Goal: Task Accomplishment & Management: Manage account settings

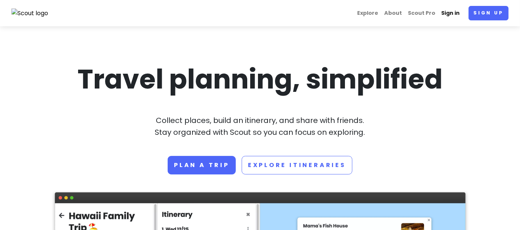
click at [451, 19] on link "Sign in" at bounding box center [450, 13] width 24 height 14
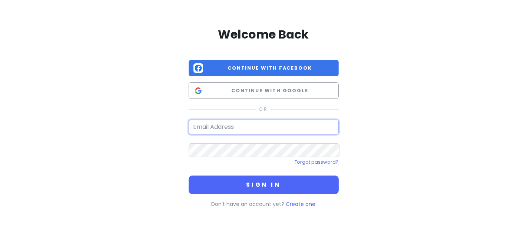
click at [283, 126] on input "email" at bounding box center [264, 127] width 150 height 15
type input "[EMAIL_ADDRESS][DOMAIN_NAME]"
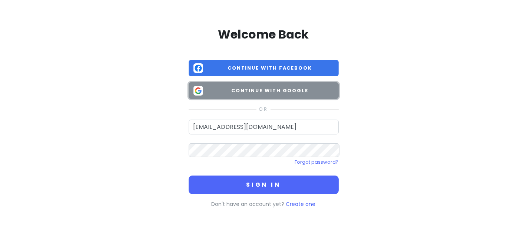
click at [292, 82] on button "Continue with Google" at bounding box center [264, 90] width 150 height 17
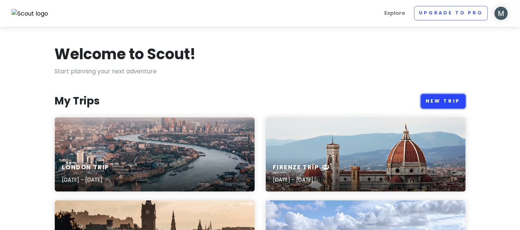
click at [443, 94] on link "New Trip" at bounding box center [443, 101] width 45 height 14
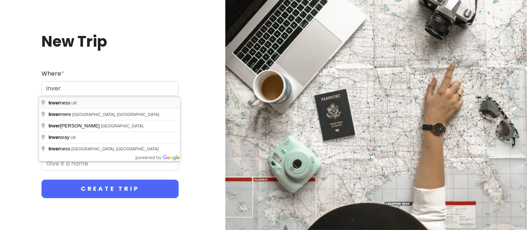
type input "[GEOGRAPHIC_DATA], [GEOGRAPHIC_DATA]"
type input "Inverness Trip"
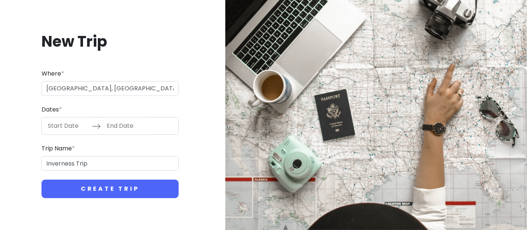
click at [75, 126] on input "Start Date" at bounding box center [68, 125] width 48 height 17
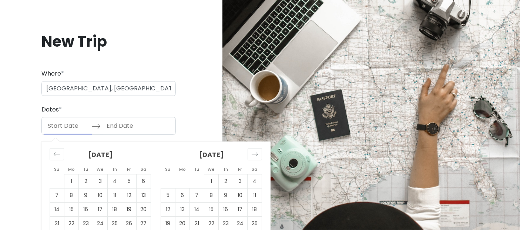
scroll to position [23, 0]
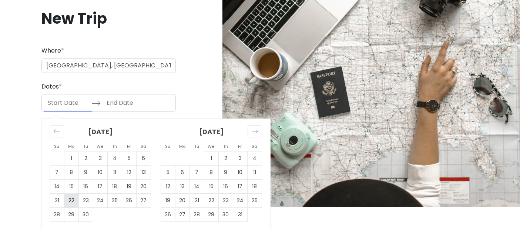
click at [69, 203] on td "22" at bounding box center [71, 201] width 14 height 14
type input "[DATE]"
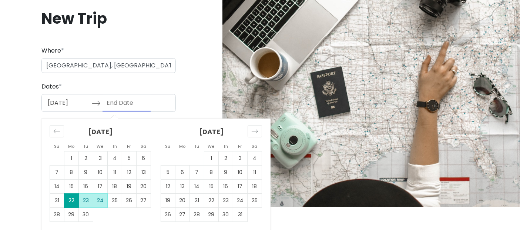
click at [102, 199] on td "24" at bounding box center [100, 201] width 14 height 14
type input "[DATE]"
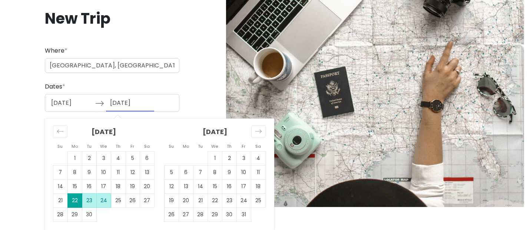
scroll to position [0, 0]
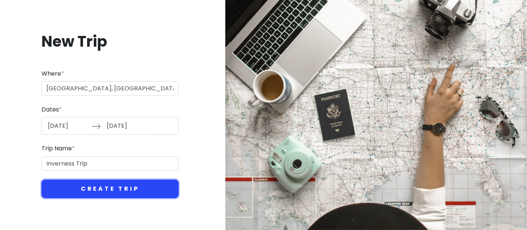
click at [106, 180] on button "Create Trip" at bounding box center [109, 189] width 137 height 19
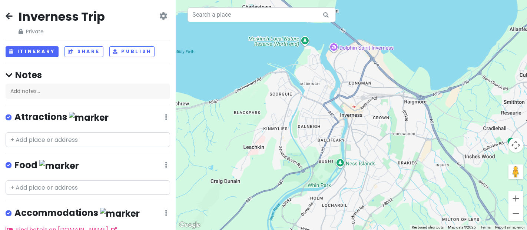
scroll to position [33, 0]
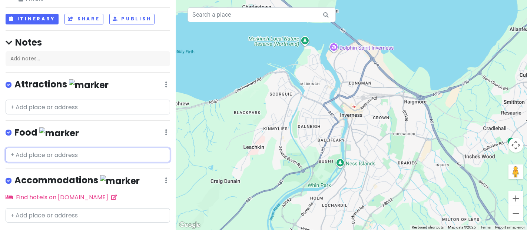
click at [61, 148] on input "text" at bounding box center [88, 155] width 164 height 15
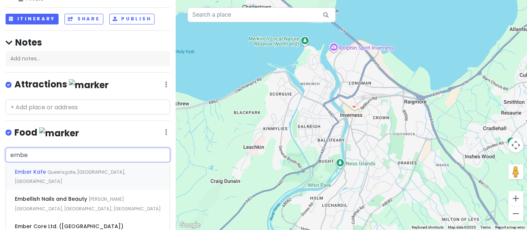
type input "ember"
click at [63, 169] on span "Queensgate, [GEOGRAPHIC_DATA], [GEOGRAPHIC_DATA]" at bounding box center [70, 177] width 110 height 16
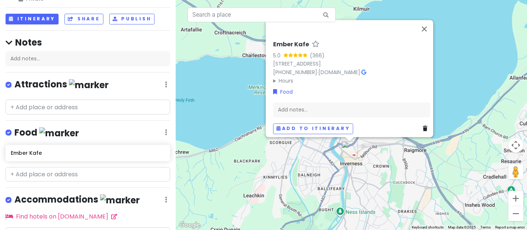
scroll to position [51, 0]
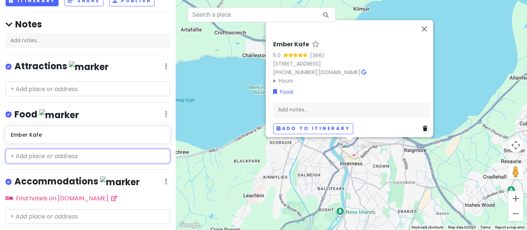
click at [51, 149] on input "text" at bounding box center [88, 156] width 164 height 15
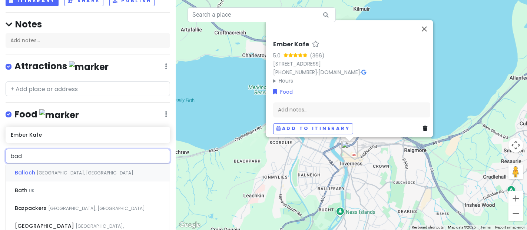
type input "bad"
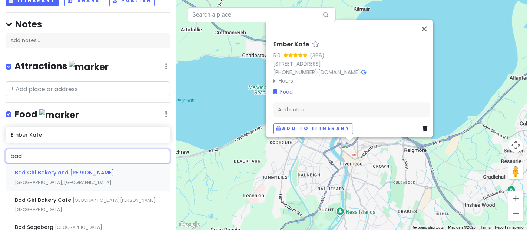
click at [54, 169] on span "Bad Girl Bakery and [PERSON_NAME]" at bounding box center [64, 172] width 99 height 7
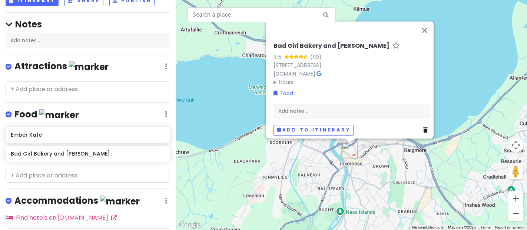
scroll to position [69, 0]
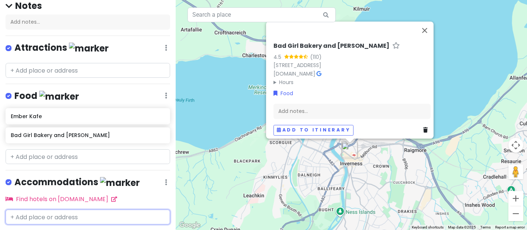
click at [45, 210] on input "text" at bounding box center [88, 217] width 164 height 15
type input "glamn"
click at [45, 230] on span "GlamNess Contactless Shipping Containers" at bounding box center [75, 233] width 120 height 7
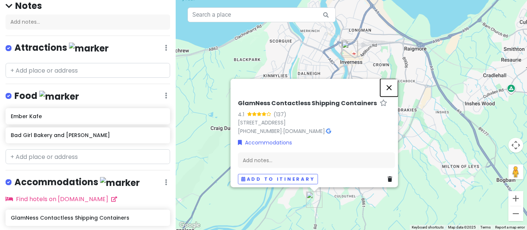
click at [391, 91] on button "Close" at bounding box center [389, 88] width 18 height 18
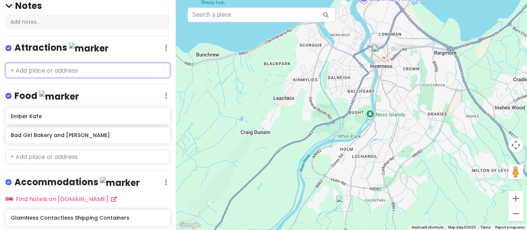
click at [62, 63] on input "text" at bounding box center [88, 70] width 164 height 15
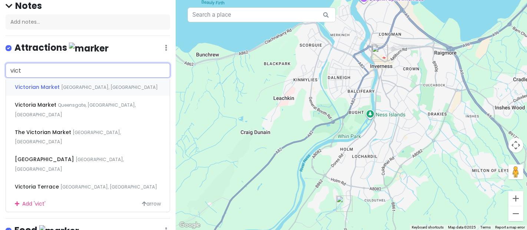
type input "victo"
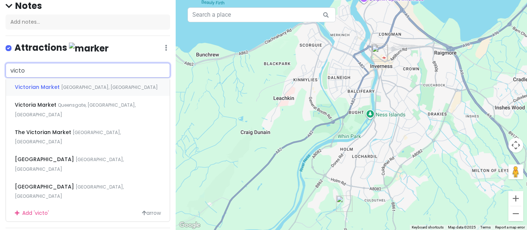
click at [67, 84] on span "[GEOGRAPHIC_DATA], [GEOGRAPHIC_DATA]" at bounding box center [109, 87] width 97 height 6
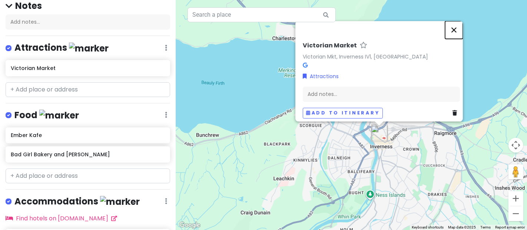
click at [454, 31] on button "Close" at bounding box center [454, 30] width 18 height 18
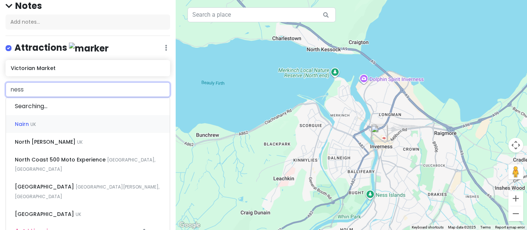
type input "ness"
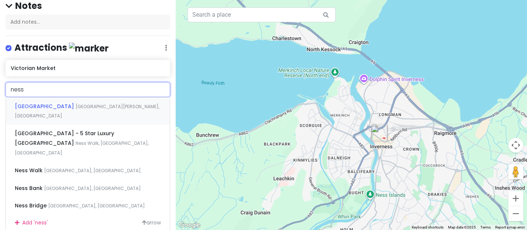
click at [68, 103] on span "[GEOGRAPHIC_DATA][PERSON_NAME], [GEOGRAPHIC_DATA]" at bounding box center [87, 111] width 144 height 16
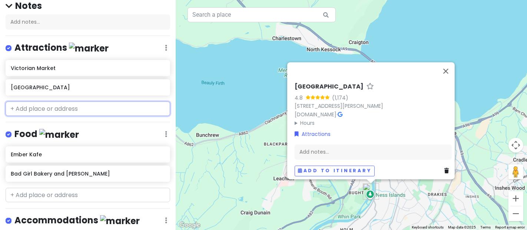
click at [53, 101] on input "text" at bounding box center [88, 108] width 164 height 15
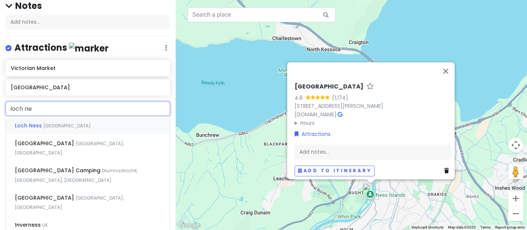
type input "loch nes"
click at [53, 116] on div "[GEOGRAPHIC_DATA]" at bounding box center [88, 125] width 164 height 18
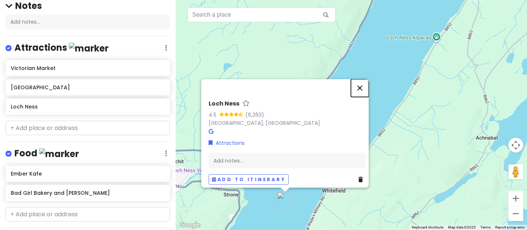
click at [362, 91] on button "Close" at bounding box center [360, 88] width 18 height 18
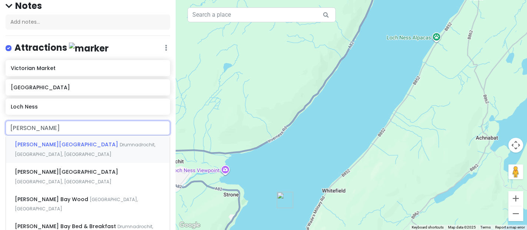
type input "[PERSON_NAME]"
click at [106, 141] on span "Drumnadrochit, [GEOGRAPHIC_DATA], [GEOGRAPHIC_DATA]" at bounding box center [85, 149] width 140 height 16
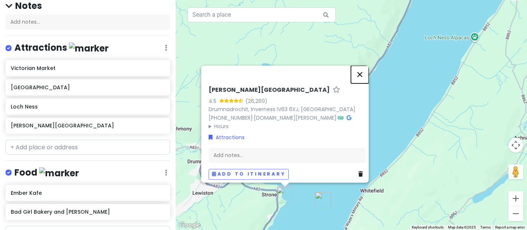
click at [363, 78] on button "Close" at bounding box center [360, 75] width 18 height 18
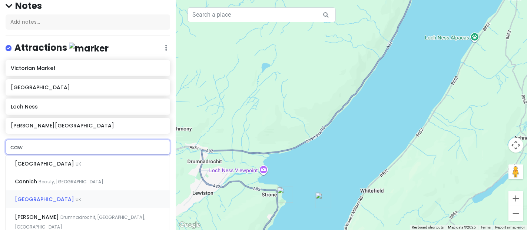
type input "cawd"
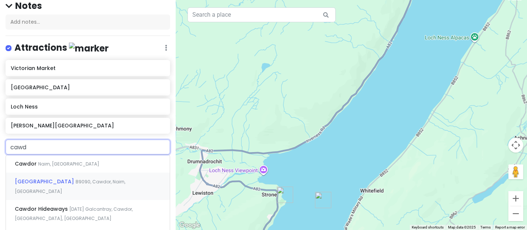
click at [41, 178] on span "[GEOGRAPHIC_DATA]" at bounding box center [45, 181] width 61 height 7
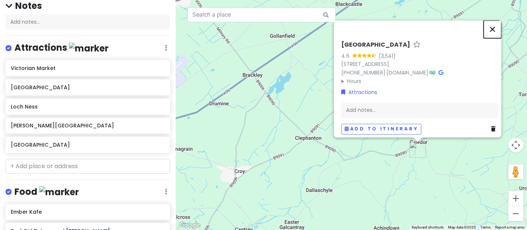
click at [492, 33] on button "Close" at bounding box center [492, 29] width 18 height 18
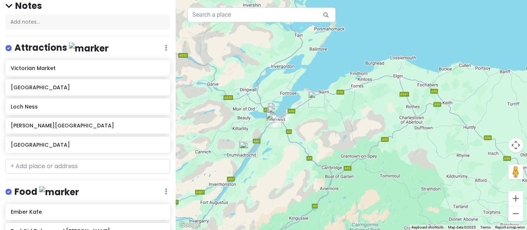
drag, startPoint x: 376, startPoint y: 180, endPoint x: 327, endPoint y: 121, distance: 76.3
click at [327, 121] on div at bounding box center [351, 115] width 351 height 230
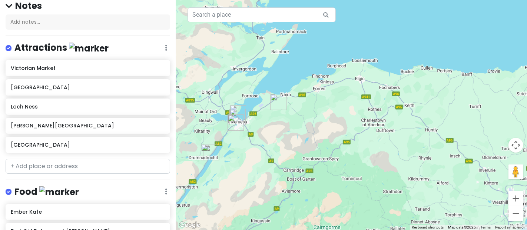
drag, startPoint x: 327, startPoint y: 121, endPoint x: 306, endPoint y: 135, distance: 25.4
click at [306, 135] on div at bounding box center [351, 115] width 351 height 230
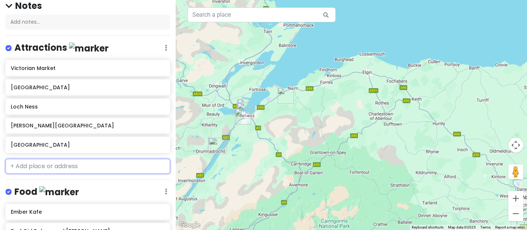
click at [84, 159] on input "text" at bounding box center [88, 166] width 164 height 15
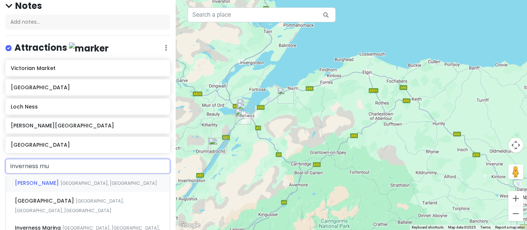
type input "inverness mus"
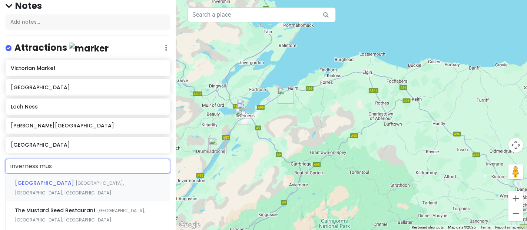
click at [76, 179] on span "[GEOGRAPHIC_DATA]" at bounding box center [45, 182] width 61 height 7
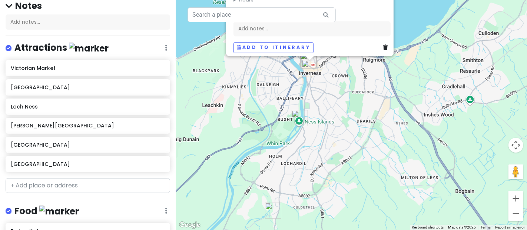
drag, startPoint x: 276, startPoint y: 101, endPoint x: 266, endPoint y: 144, distance: 44.9
click at [266, 144] on div "[GEOGRAPHIC_DATA] 4.5 (1,236) [GEOGRAPHIC_DATA], [GEOGRAPHIC_DATA] [PHONE_NUMBE…" at bounding box center [351, 115] width 351 height 230
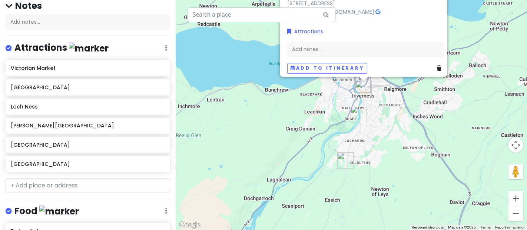
click at [291, 122] on div "[GEOGRAPHIC_DATA] 4.5 (1,236) [GEOGRAPHIC_DATA], [GEOGRAPHIC_DATA] [PHONE_NUMBE…" at bounding box center [351, 115] width 351 height 230
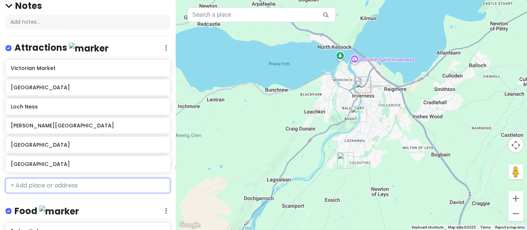
click at [62, 178] on input "text" at bounding box center [88, 185] width 164 height 15
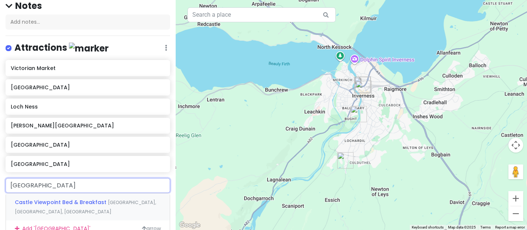
type input "[GEOGRAPHIC_DATA]"
click at [64, 199] on span "[GEOGRAPHIC_DATA], [GEOGRAPHIC_DATA], [GEOGRAPHIC_DATA]" at bounding box center [69, 207] width 109 height 16
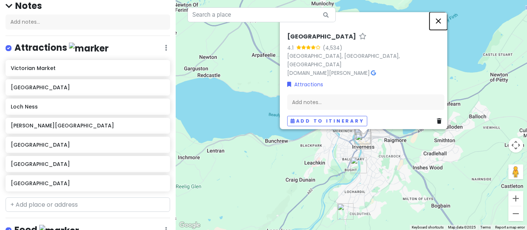
click at [439, 30] on button "Close" at bounding box center [438, 21] width 18 height 18
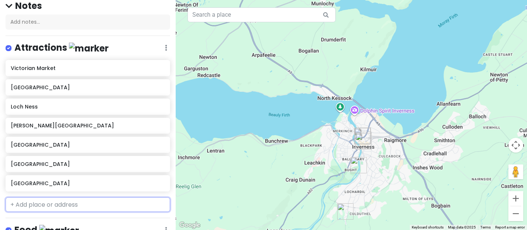
scroll to position [219, 0]
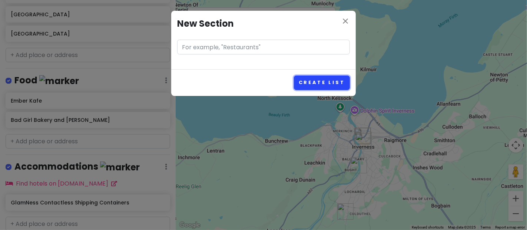
click at [329, 76] on button "Create List" at bounding box center [322, 83] width 56 height 14
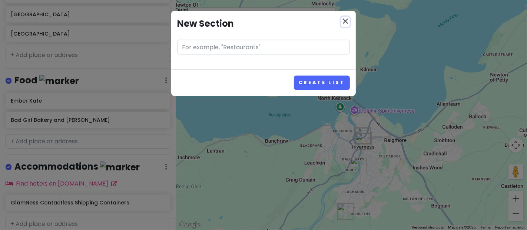
click at [344, 19] on icon "close" at bounding box center [345, 21] width 9 height 9
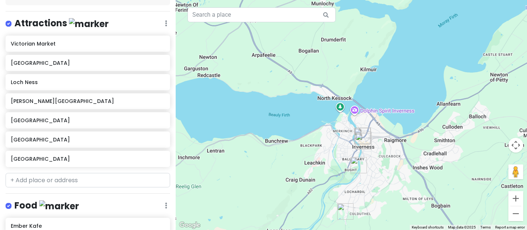
scroll to position [97, 0]
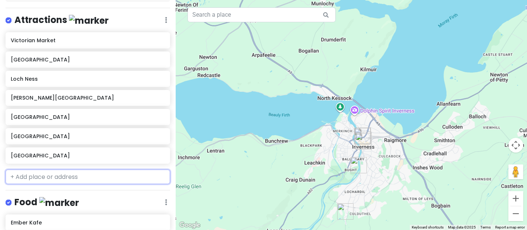
click at [51, 170] on input "text" at bounding box center [88, 177] width 164 height 15
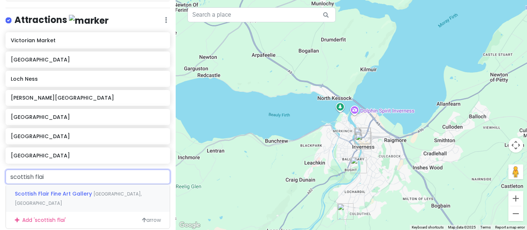
type input "scottish flair"
click at [66, 190] on span "Scottish Flair Fine Art Gallery" at bounding box center [54, 193] width 79 height 7
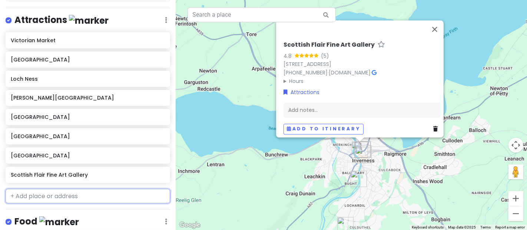
click at [56, 189] on input "text" at bounding box center [88, 196] width 164 height 15
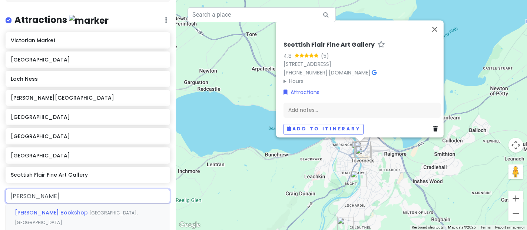
type input "[PERSON_NAME]"
click at [66, 210] on span "[GEOGRAPHIC_DATA], [GEOGRAPHIC_DATA]" at bounding box center [76, 218] width 123 height 16
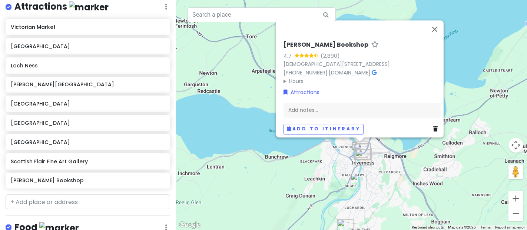
scroll to position [112, 0]
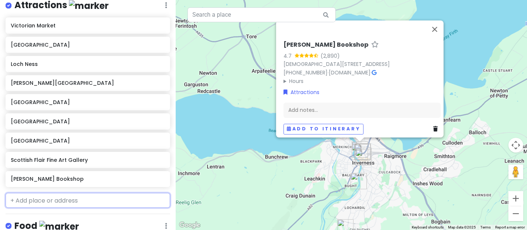
click at [51, 193] on input "text" at bounding box center [88, 200] width 164 height 15
type input "inverness bota"
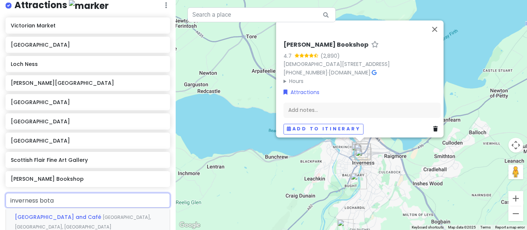
click at [65, 208] on div "[GEOGRAPHIC_DATA] and [GEOGRAPHIC_DATA], [GEOGRAPHIC_DATA], [GEOGRAPHIC_DATA]" at bounding box center [88, 221] width 164 height 27
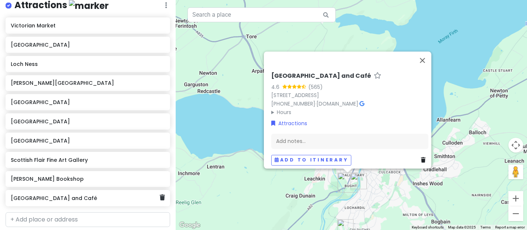
click at [87, 195] on h6 "[GEOGRAPHIC_DATA] and Café" at bounding box center [85, 198] width 149 height 7
click at [160, 194] on icon at bounding box center [162, 197] width 5 height 6
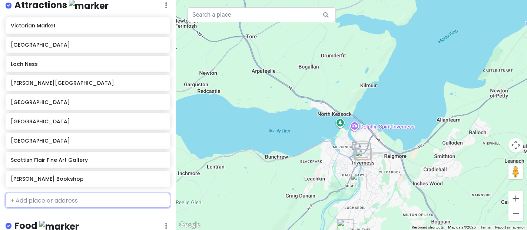
click at [98, 193] on input "text" at bounding box center [88, 200] width 164 height 15
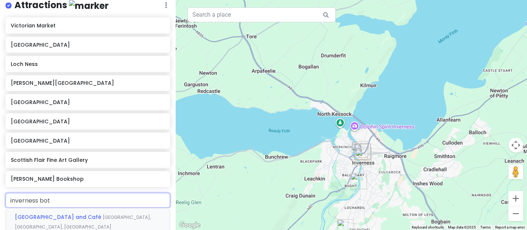
type input "inverness bota"
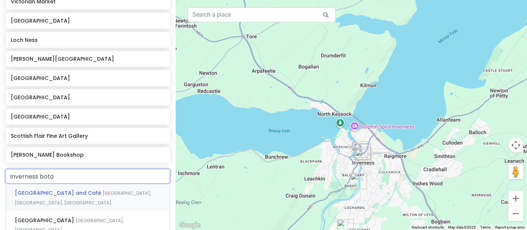
scroll to position [136, 0]
click at [85, 217] on span "[GEOGRAPHIC_DATA], [GEOGRAPHIC_DATA]" at bounding box center [69, 225] width 109 height 16
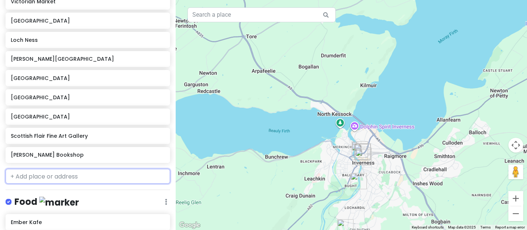
scroll to position [154, 0]
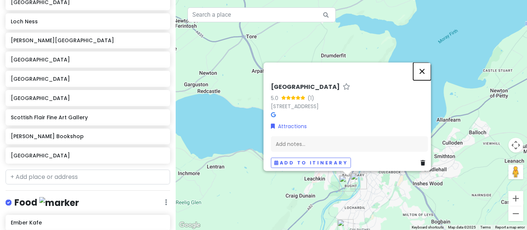
click at [425, 71] on button "Close" at bounding box center [422, 71] width 18 height 18
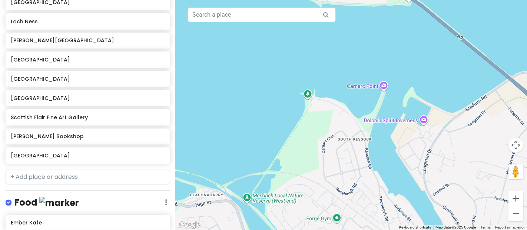
drag, startPoint x: 463, startPoint y: 118, endPoint x: 310, endPoint y: 127, distance: 152.9
click at [310, 127] on div at bounding box center [351, 115] width 351 height 230
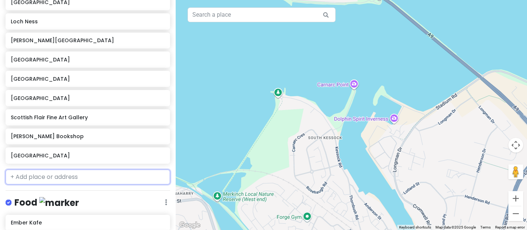
click at [49, 170] on input "text" at bounding box center [88, 177] width 164 height 15
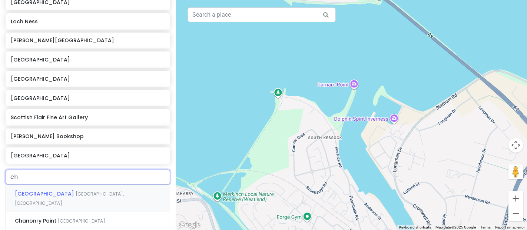
type input "cha"
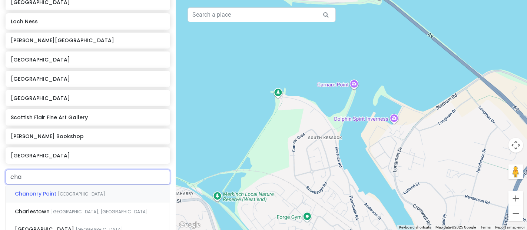
click at [58, 191] on span "[GEOGRAPHIC_DATA]" at bounding box center [81, 194] width 47 height 6
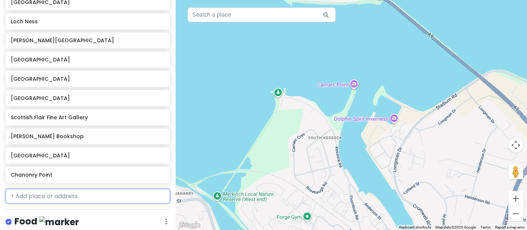
scroll to position [173, 0]
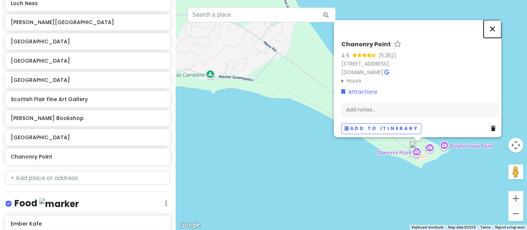
click at [494, 32] on button "Close" at bounding box center [492, 29] width 18 height 18
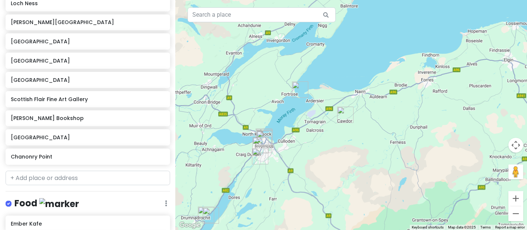
drag, startPoint x: 280, startPoint y: 175, endPoint x: 281, endPoint y: 117, distance: 58.5
click at [281, 117] on div at bounding box center [351, 115] width 351 height 230
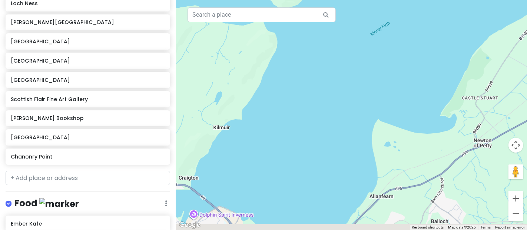
drag, startPoint x: 223, startPoint y: 193, endPoint x: 296, endPoint y: 1, distance: 205.5
click at [296, 1] on div at bounding box center [351, 115] width 351 height 230
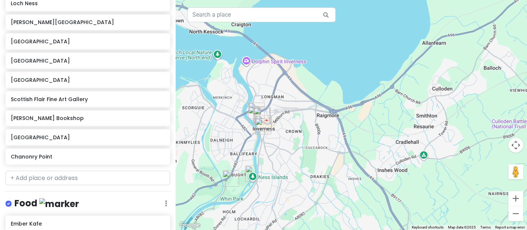
drag, startPoint x: 221, startPoint y: 162, endPoint x: 260, endPoint y: 29, distance: 138.8
click at [260, 29] on div at bounding box center [351, 115] width 351 height 230
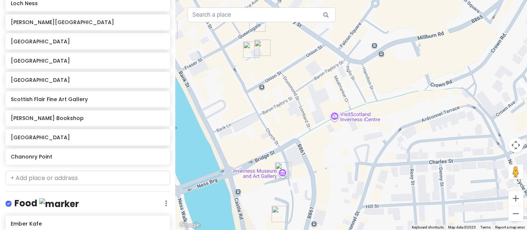
drag, startPoint x: 243, startPoint y: 166, endPoint x: 394, endPoint y: 82, distance: 173.1
click at [394, 82] on div at bounding box center [351, 115] width 351 height 230
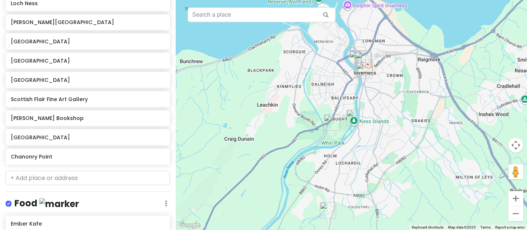
drag, startPoint x: 381, startPoint y: 168, endPoint x: 352, endPoint y: 154, distance: 31.5
click at [352, 154] on div at bounding box center [351, 115] width 351 height 230
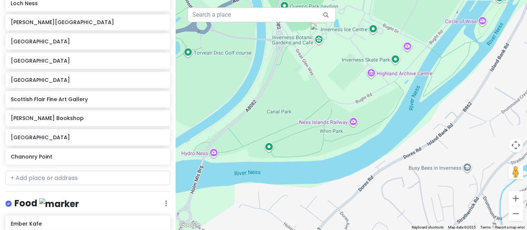
drag, startPoint x: 303, startPoint y: 113, endPoint x: 326, endPoint y: 103, distance: 24.5
click at [326, 103] on div at bounding box center [351, 115] width 351 height 230
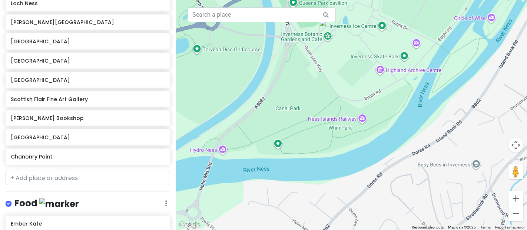
drag, startPoint x: 326, startPoint y: 103, endPoint x: 334, endPoint y: 100, distance: 9.1
click at [334, 100] on div at bounding box center [351, 115] width 351 height 230
click at [222, 151] on div at bounding box center [351, 115] width 351 height 230
click at [221, 150] on div at bounding box center [351, 115] width 351 height 230
click at [230, 71] on div at bounding box center [351, 115] width 351 height 230
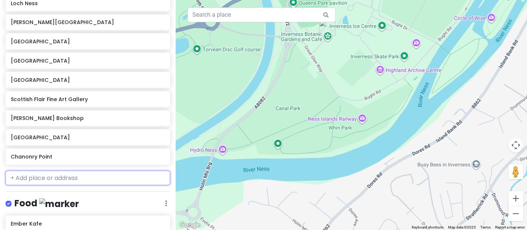
click at [104, 171] on input "text" at bounding box center [88, 178] width 164 height 15
click at [222, 150] on div at bounding box center [351, 115] width 351 height 230
click at [54, 171] on input "text" at bounding box center [88, 178] width 164 height 15
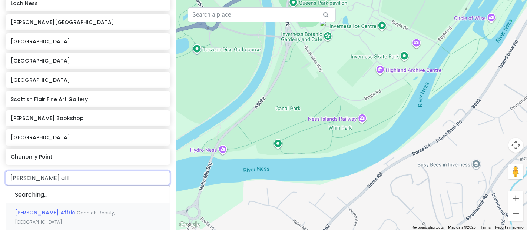
type input "[PERSON_NAME] affr"
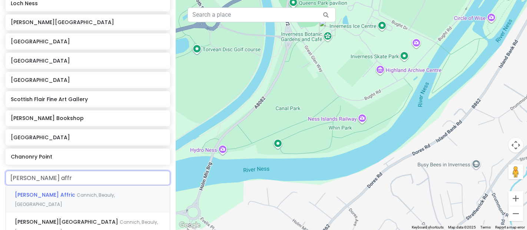
click at [79, 192] on span "Cannich, Beauly, [GEOGRAPHIC_DATA]" at bounding box center [65, 200] width 100 height 16
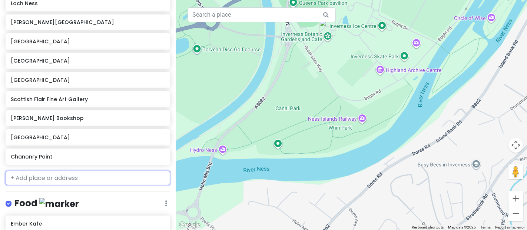
scroll to position [191, 0]
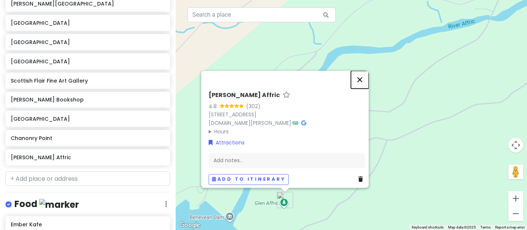
click at [360, 81] on button "Close" at bounding box center [360, 80] width 18 height 18
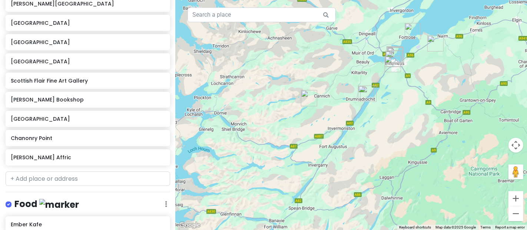
drag, startPoint x: 387, startPoint y: 75, endPoint x: 324, endPoint y: 104, distance: 68.6
click at [324, 104] on div at bounding box center [351, 115] width 351 height 230
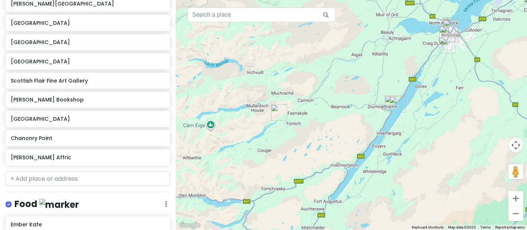
drag, startPoint x: 334, startPoint y: 110, endPoint x: 321, endPoint y: 134, distance: 27.7
click at [321, 134] on div at bounding box center [351, 115] width 351 height 230
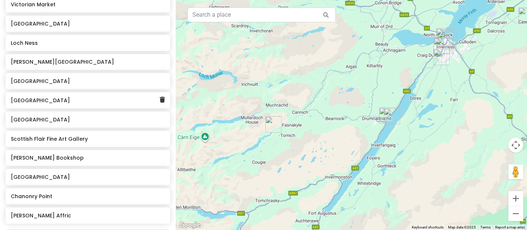
scroll to position [113, 0]
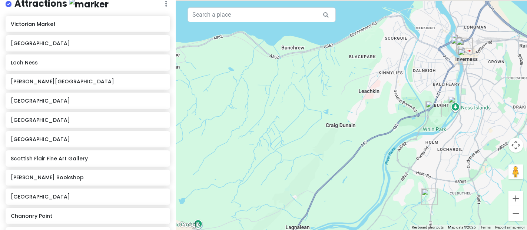
drag, startPoint x: 477, startPoint y: 90, endPoint x: 390, endPoint y: 133, distance: 96.9
click at [390, 133] on div at bounding box center [351, 115] width 351 height 230
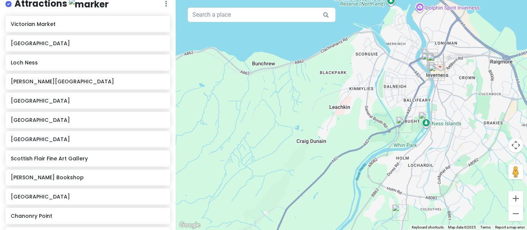
drag, startPoint x: 445, startPoint y: 97, endPoint x: 421, endPoint y: 123, distance: 35.7
click at [421, 123] on div at bounding box center [351, 115] width 351 height 230
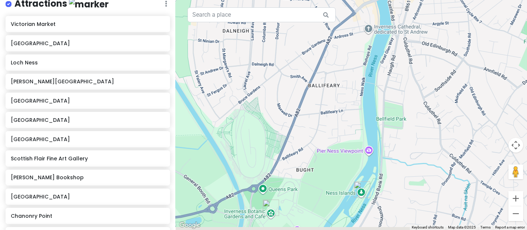
drag, startPoint x: 336, startPoint y: 164, endPoint x: 327, endPoint y: 111, distance: 53.7
click at [327, 111] on div at bounding box center [351, 115] width 351 height 230
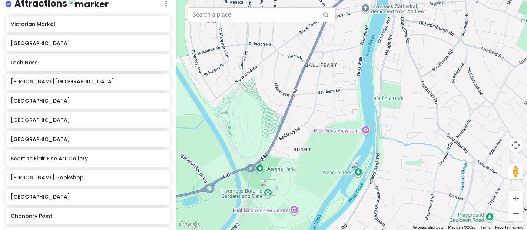
drag, startPoint x: 327, startPoint y: 111, endPoint x: 326, endPoint y: 93, distance: 17.4
click at [326, 93] on div at bounding box center [351, 115] width 351 height 230
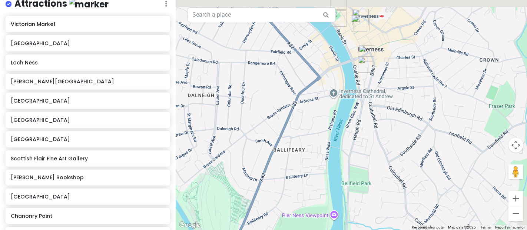
drag, startPoint x: 373, startPoint y: 89, endPoint x: 337, endPoint y: 187, distance: 103.8
click at [337, 187] on div at bounding box center [351, 115] width 351 height 230
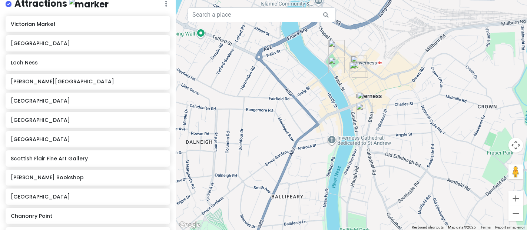
drag, startPoint x: 312, startPoint y: 54, endPoint x: 315, endPoint y: 112, distance: 58.6
click at [315, 112] on div at bounding box center [351, 115] width 351 height 230
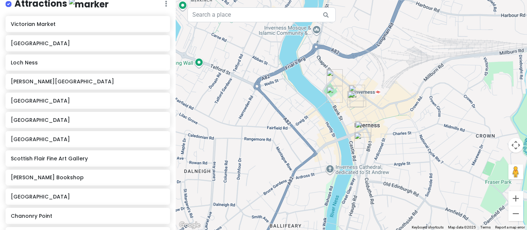
click at [315, 112] on div at bounding box center [351, 115] width 351 height 230
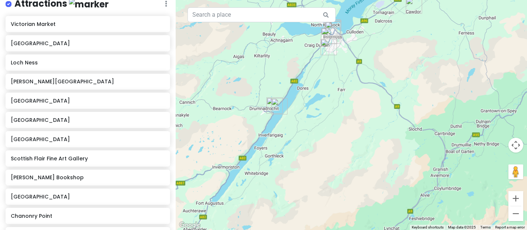
drag, startPoint x: 278, startPoint y: 162, endPoint x: 294, endPoint y: 84, distance: 79.7
click at [294, 84] on div at bounding box center [351, 115] width 351 height 230
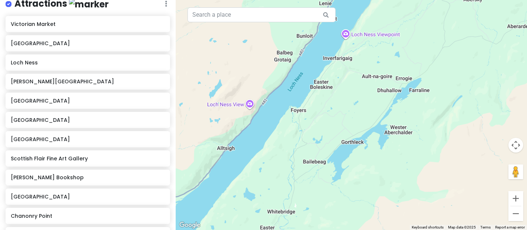
drag, startPoint x: 335, startPoint y: 113, endPoint x: 320, endPoint y: 190, distance: 78.4
click at [320, 190] on div at bounding box center [351, 115] width 351 height 230
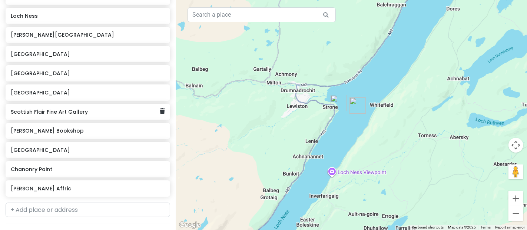
scroll to position [162, 0]
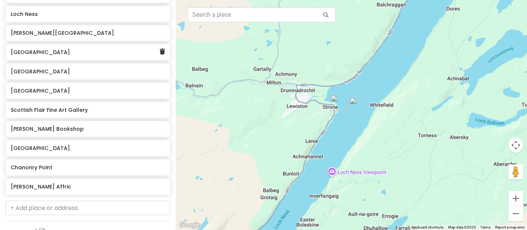
click at [99, 45] on div "[GEOGRAPHIC_DATA]" at bounding box center [88, 52] width 164 height 16
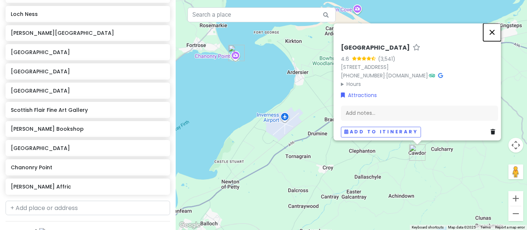
click at [497, 33] on button "Close" at bounding box center [492, 32] width 18 height 18
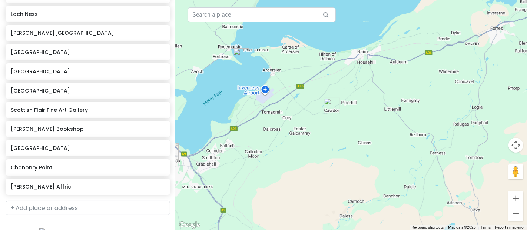
drag, startPoint x: 402, startPoint y: 186, endPoint x: 324, endPoint y: 160, distance: 82.4
click at [324, 160] on div at bounding box center [351, 115] width 351 height 230
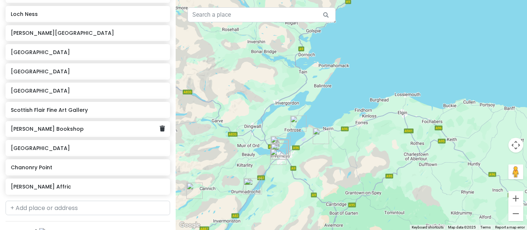
scroll to position [0, 0]
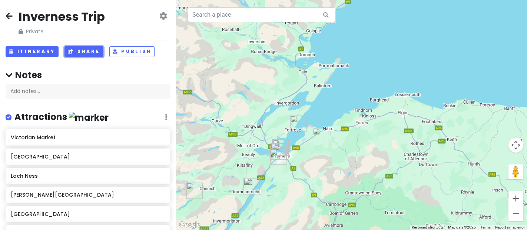
click at [80, 46] on button "Share" at bounding box center [83, 51] width 39 height 11
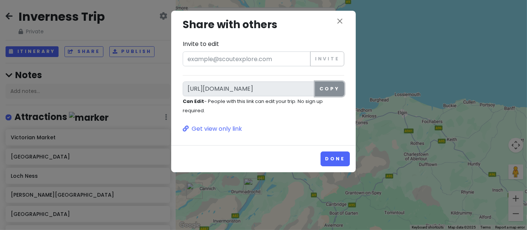
click at [329, 83] on button "Copy" at bounding box center [329, 88] width 29 height 15
click at [340, 21] on icon "close" at bounding box center [339, 21] width 9 height 9
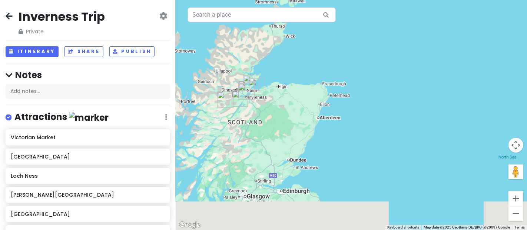
drag, startPoint x: 224, startPoint y: 189, endPoint x: 230, endPoint y: 145, distance: 44.1
click at [230, 145] on div at bounding box center [351, 115] width 351 height 230
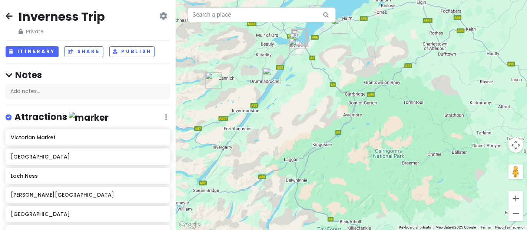
drag, startPoint x: 236, startPoint y: 83, endPoint x: 242, endPoint y: 103, distance: 21.1
click at [242, 103] on div at bounding box center [351, 115] width 351 height 230
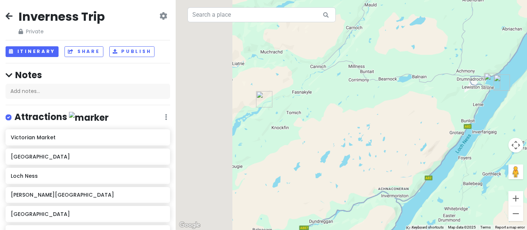
drag, startPoint x: 292, startPoint y: 137, endPoint x: 391, endPoint y: 97, distance: 107.1
click at [391, 97] on div at bounding box center [351, 115] width 351 height 230
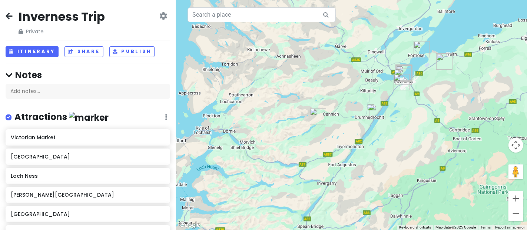
drag, startPoint x: 391, startPoint y: 63, endPoint x: 341, endPoint y: 99, distance: 61.6
click at [343, 99] on div at bounding box center [351, 115] width 351 height 230
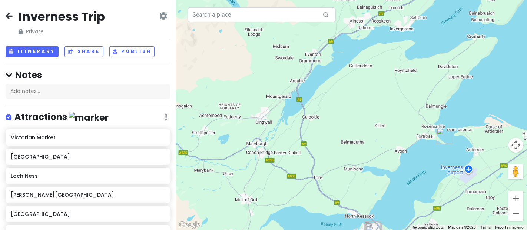
drag, startPoint x: 272, startPoint y: 186, endPoint x: 291, endPoint y: 99, distance: 89.3
click at [291, 99] on div at bounding box center [351, 115] width 351 height 230
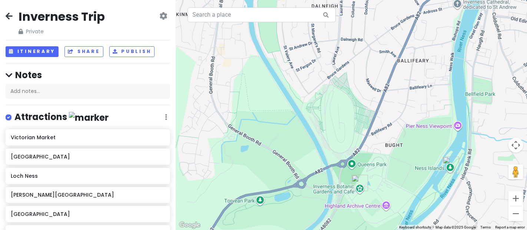
drag, startPoint x: 420, startPoint y: 32, endPoint x: 348, endPoint y: 115, distance: 109.7
click at [348, 115] on div at bounding box center [351, 115] width 351 height 230
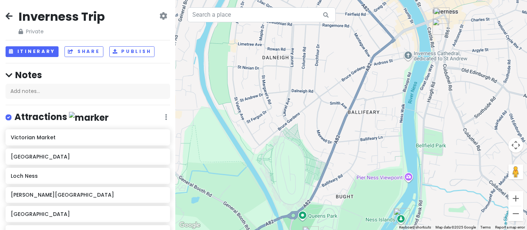
drag, startPoint x: 425, startPoint y: 85, endPoint x: 372, endPoint y: 140, distance: 76.7
click at [372, 140] on div at bounding box center [351, 115] width 351 height 230
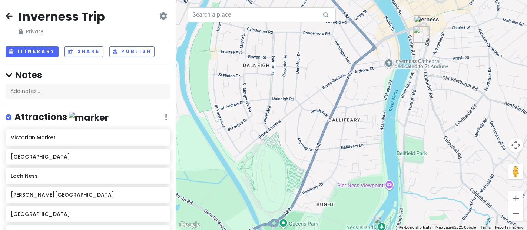
drag, startPoint x: 368, startPoint y: 142, endPoint x: 348, endPoint y: 148, distance: 20.6
click at [348, 148] on div at bounding box center [351, 115] width 351 height 230
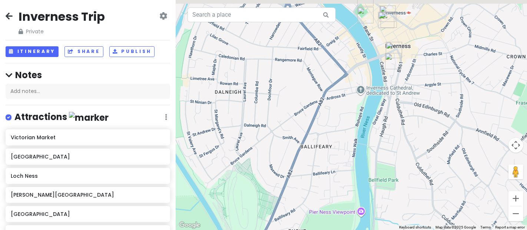
drag, startPoint x: 348, startPoint y: 148, endPoint x: 293, endPoint y: 206, distance: 80.1
click at [293, 206] on div at bounding box center [351, 115] width 351 height 230
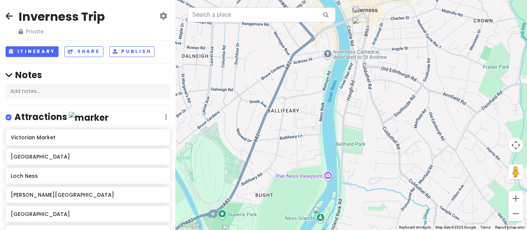
drag, startPoint x: 312, startPoint y: 170, endPoint x: 289, endPoint y: 94, distance: 79.1
click at [289, 94] on div at bounding box center [351, 115] width 351 height 230
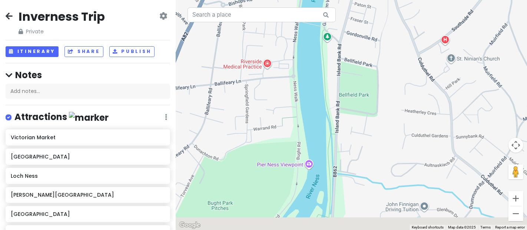
drag, startPoint x: 330, startPoint y: 159, endPoint x: 310, endPoint y: 92, distance: 69.1
click at [310, 92] on div at bounding box center [351, 115] width 351 height 230
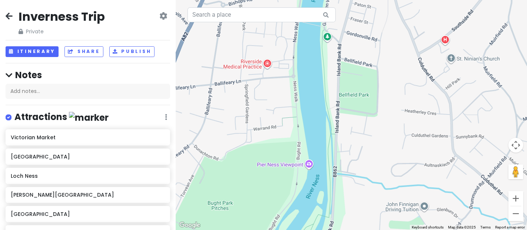
click at [310, 92] on div at bounding box center [351, 115] width 351 height 230
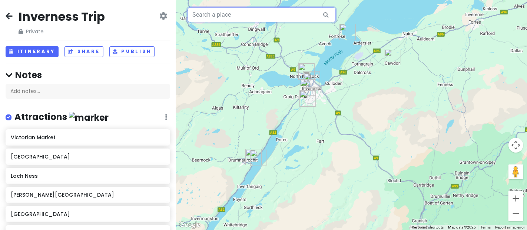
click at [218, 11] on input "text" at bounding box center [261, 14] width 148 height 15
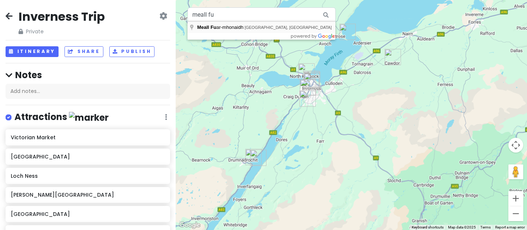
type input "Meall Fuar-mhonaidh, [GEOGRAPHIC_DATA], [GEOGRAPHIC_DATA]"
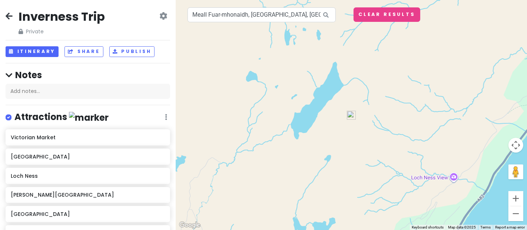
click at [323, 14] on icon at bounding box center [325, 14] width 17 height 15
click at [352, 119] on img at bounding box center [351, 115] width 9 height 9
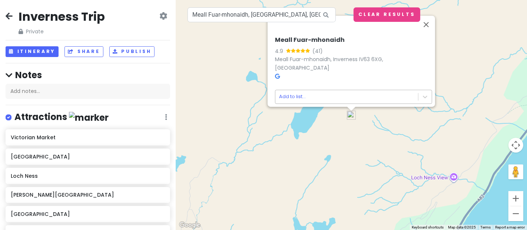
click at [289, 89] on body "Inverness Trip Private Change Dates Make a Copy Delete Trip Go Pro ⚡️ Give Feed…" at bounding box center [263, 115] width 527 height 230
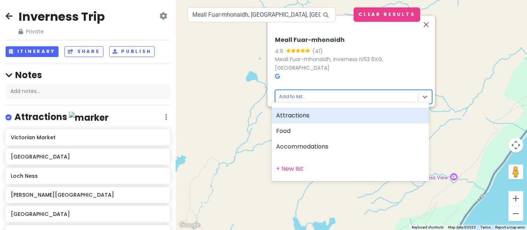
click at [313, 117] on div "Attractions" at bounding box center [349, 116] width 157 height 16
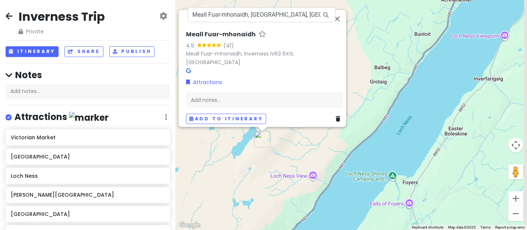
drag, startPoint x: 420, startPoint y: 188, endPoint x: 327, endPoint y: 157, distance: 97.6
click at [327, 157] on div "Meall Fuar-mhonaidh 4.9 (41) Meall Fuar-mhonaidh, Inverness IV63 6XG, [GEOGRAPH…" at bounding box center [351, 115] width 351 height 230
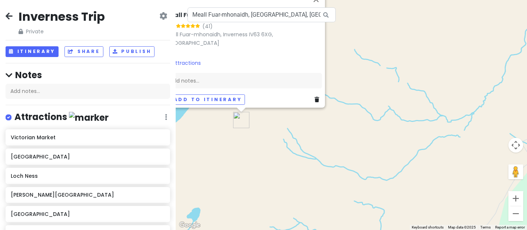
click at [362, 54] on div "Meall Fuar-mhonaidh 4.9 (41) Meall Fuar-mhonaidh, Inverness IV63 6XG, [GEOGRAPH…" at bounding box center [351, 115] width 351 height 230
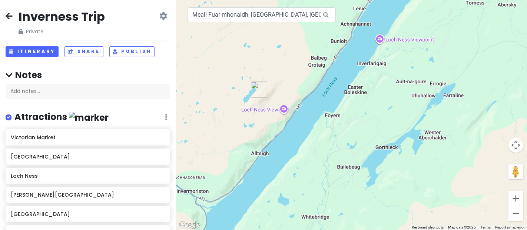
drag, startPoint x: 310, startPoint y: 178, endPoint x: 304, endPoint y: 141, distance: 37.5
click at [304, 141] on div at bounding box center [351, 115] width 351 height 230
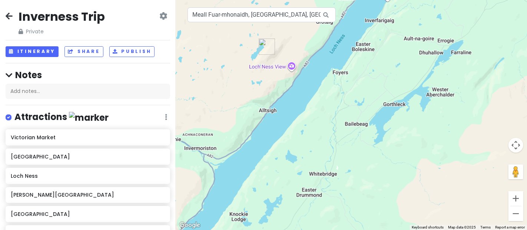
drag, startPoint x: 304, startPoint y: 141, endPoint x: 309, endPoint y: 104, distance: 37.0
click at [309, 104] on div at bounding box center [351, 115] width 351 height 230
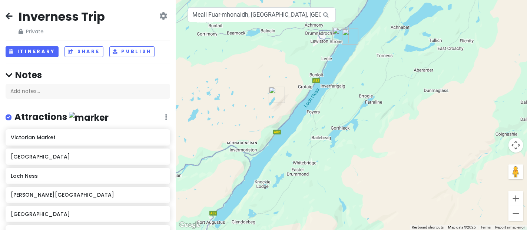
drag, startPoint x: 340, startPoint y: 62, endPoint x: 295, endPoint y: 177, distance: 122.9
click at [295, 177] on div at bounding box center [351, 115] width 351 height 230
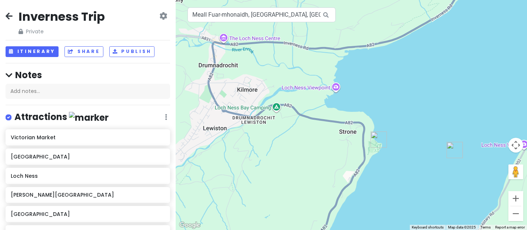
drag, startPoint x: 300, startPoint y: 94, endPoint x: 286, endPoint y: 171, distance: 79.0
click at [286, 171] on div at bounding box center [351, 115] width 351 height 230
